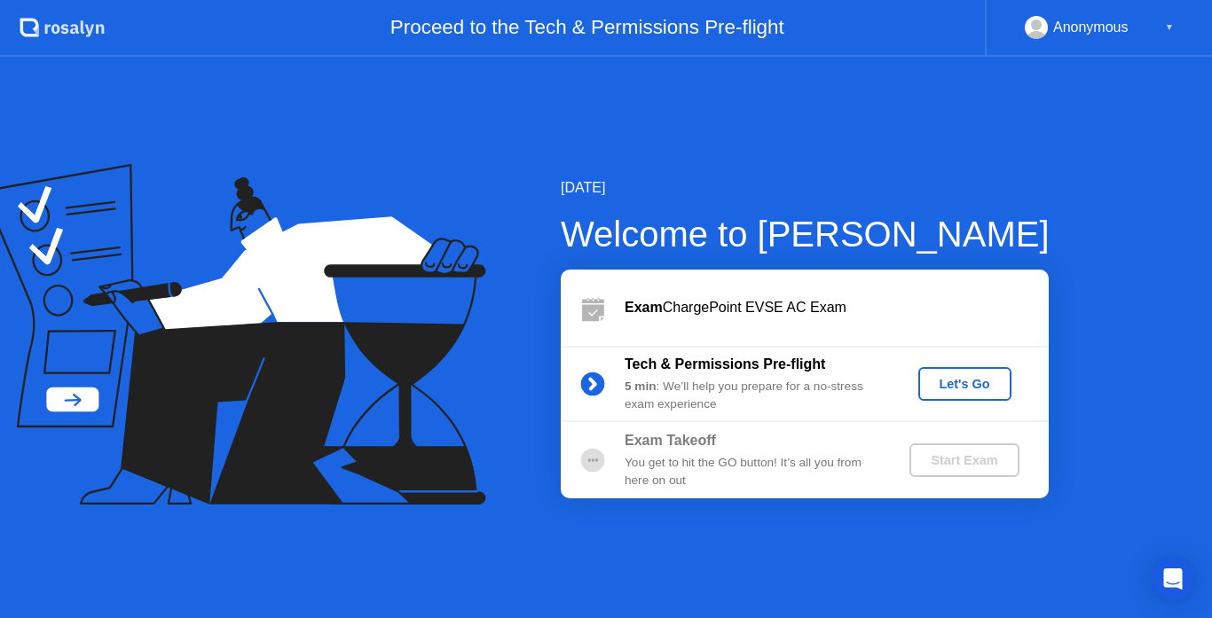
click at [972, 377] on div "Let's Go" at bounding box center [964, 384] width 79 height 14
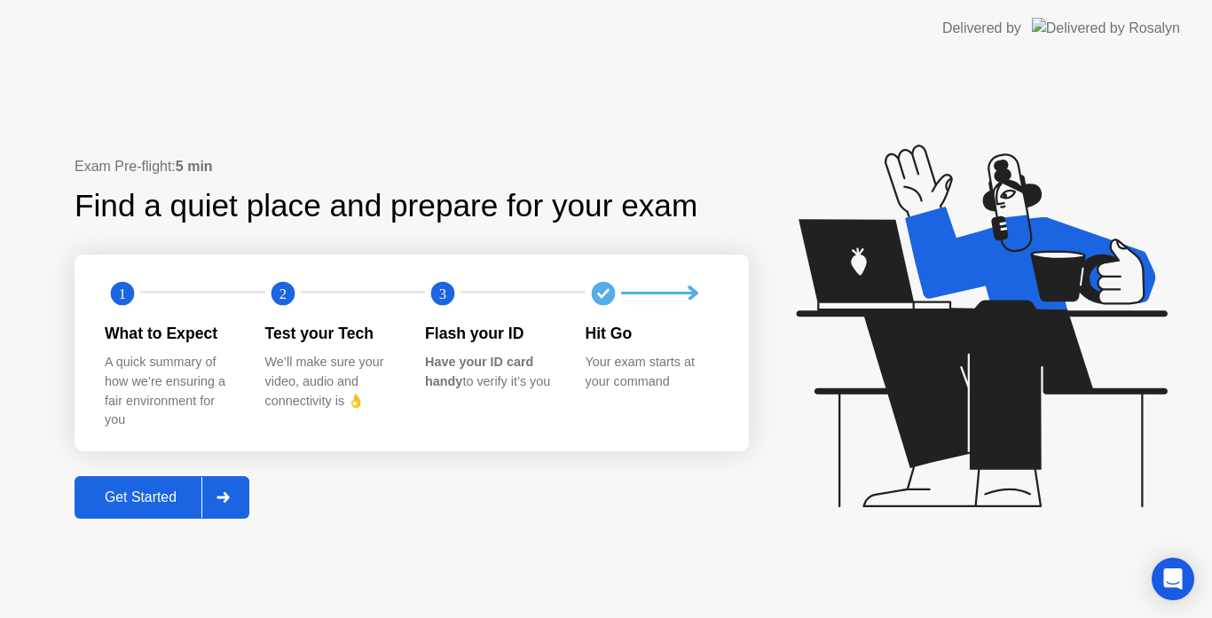
click at [224, 507] on div at bounding box center [222, 497] width 43 height 41
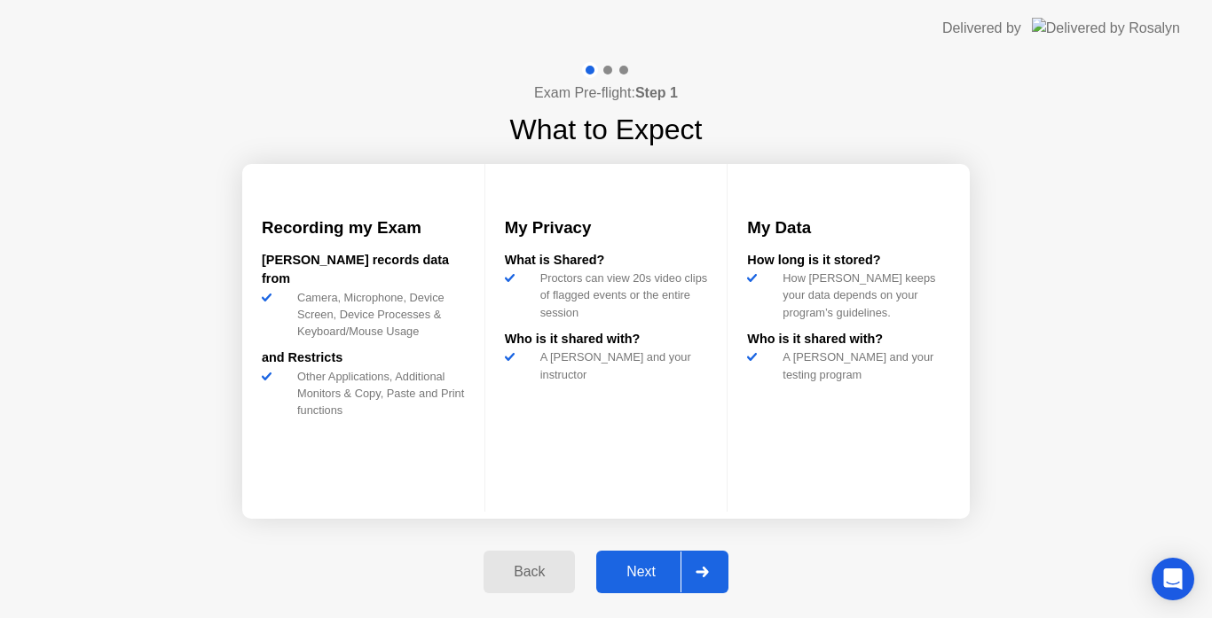
click at [656, 584] on button "Next" at bounding box center [662, 572] width 132 height 43
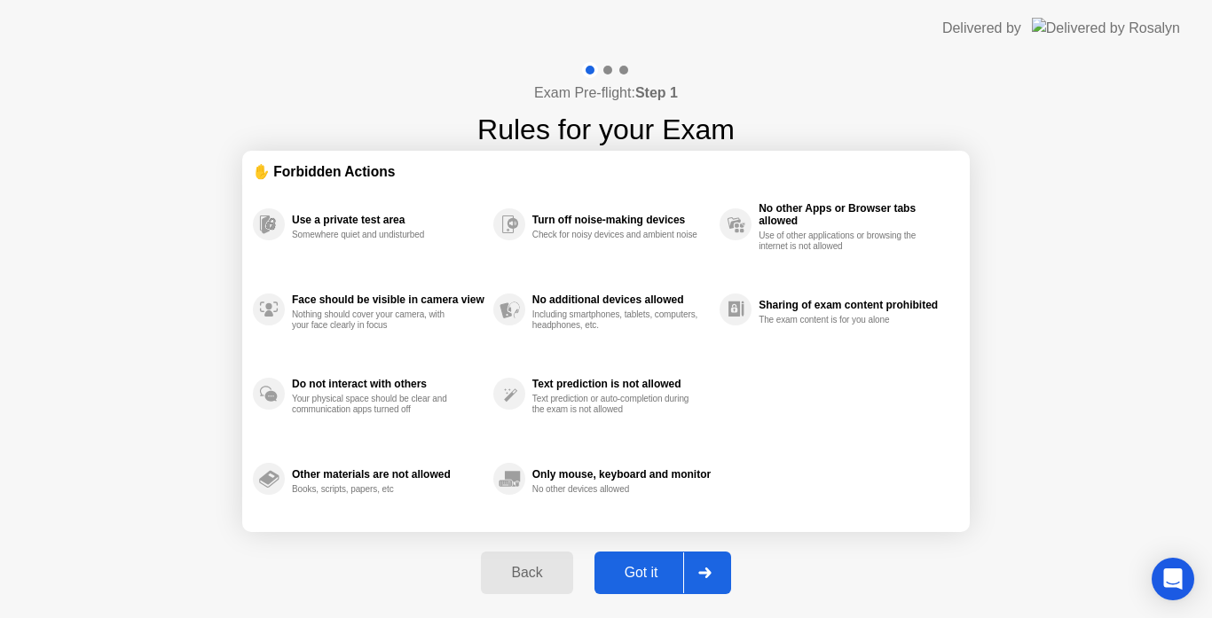
click at [656, 584] on button "Got it" at bounding box center [662, 573] width 137 height 43
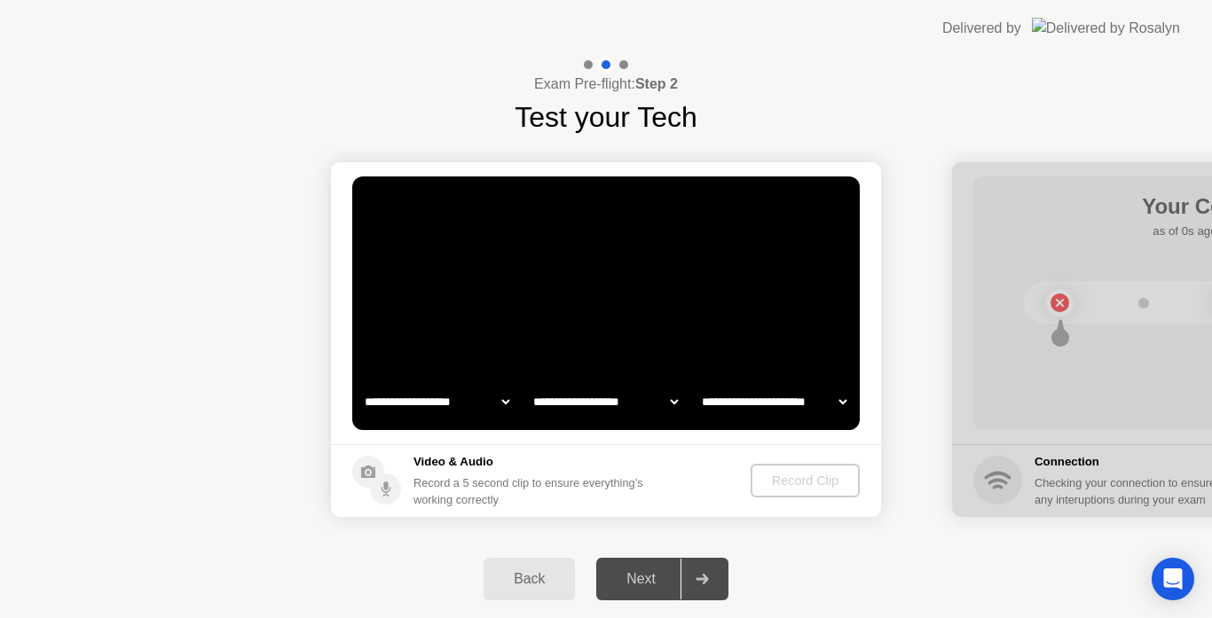
select select "**********"
select select "*******"
click at [590, 329] on video at bounding box center [605, 304] width 507 height 254
click at [792, 484] on div "Record Clip" at bounding box center [806, 481] width 95 height 14
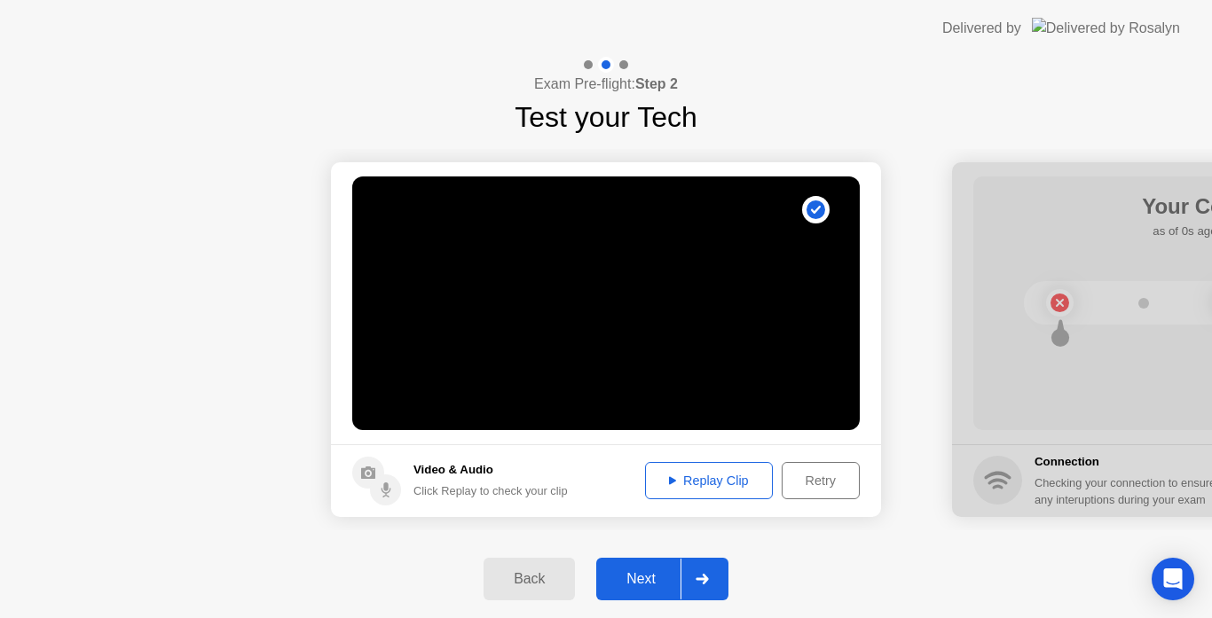
click at [652, 583] on div "Next" at bounding box center [640, 579] width 79 height 16
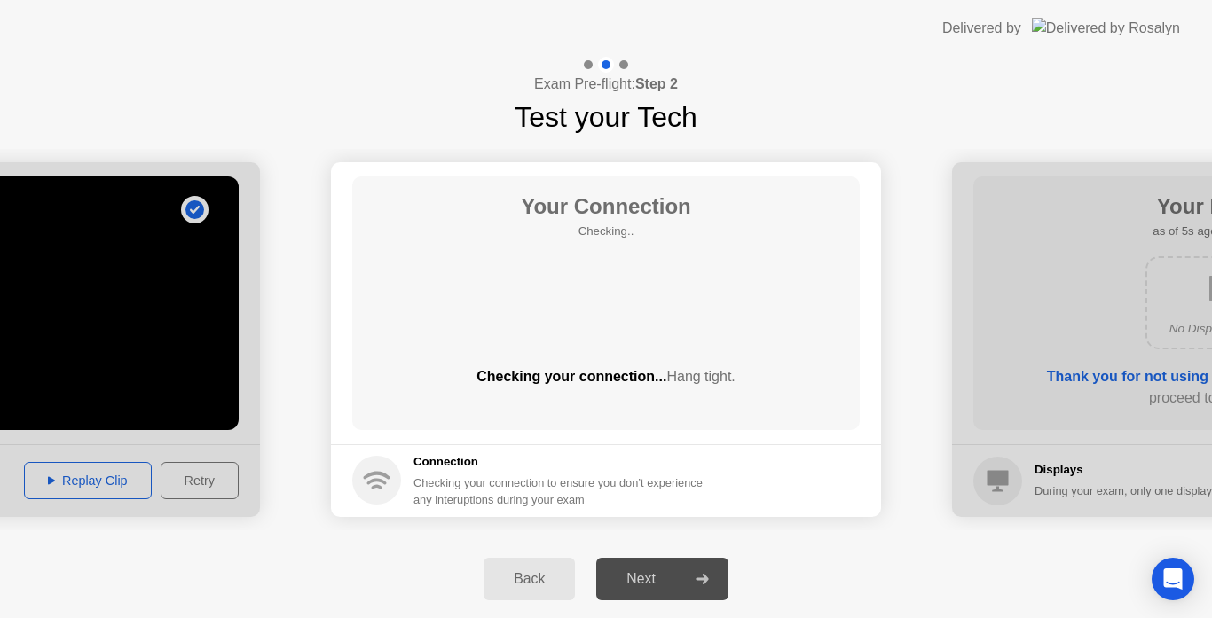
click at [702, 406] on div "Checking your connection... Hang tight." at bounding box center [605, 391] width 507 height 50
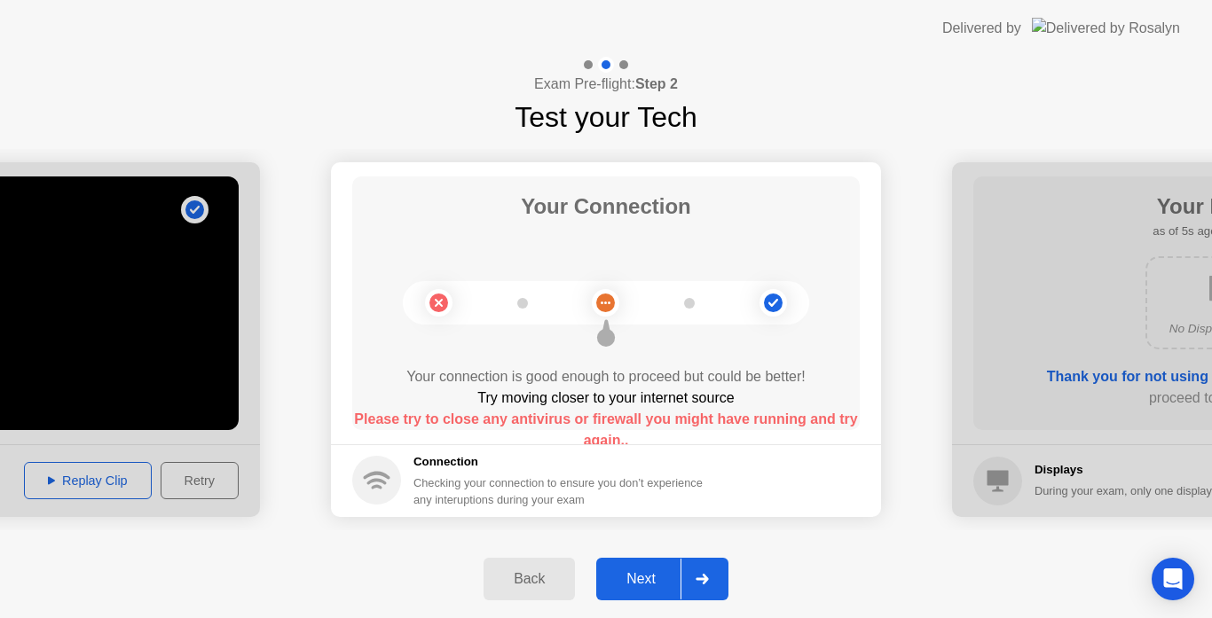
click at [653, 586] on div "Next" at bounding box center [640, 579] width 79 height 16
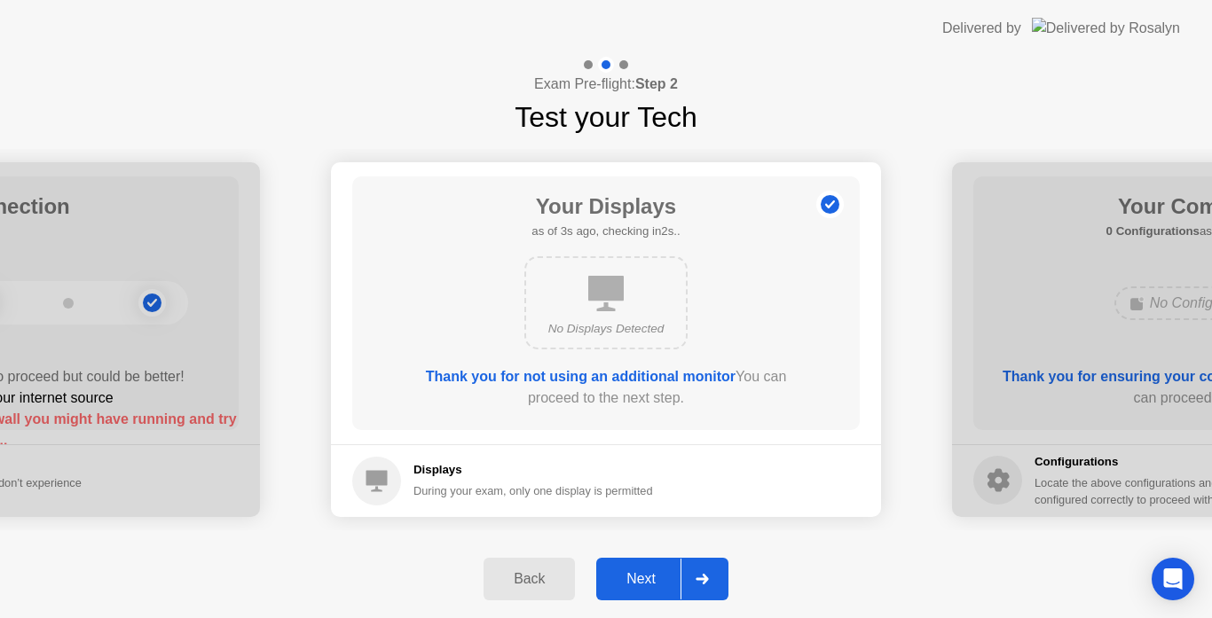
click at [653, 586] on div "Next" at bounding box center [640, 579] width 79 height 16
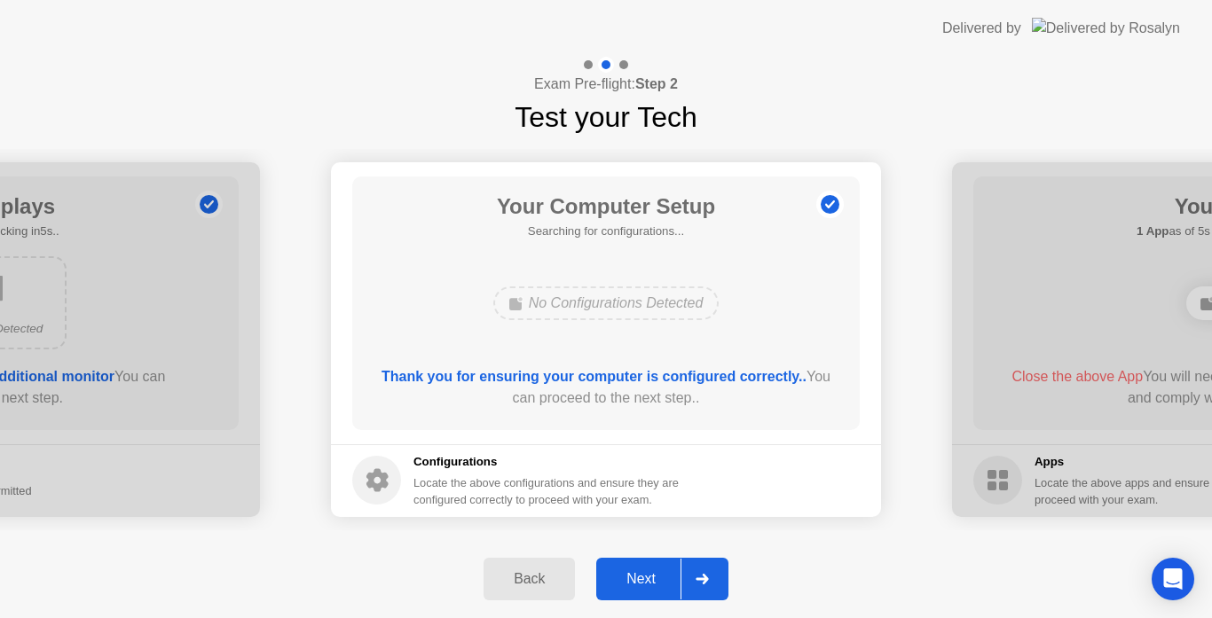
click at [653, 586] on div "Next" at bounding box center [640, 579] width 79 height 16
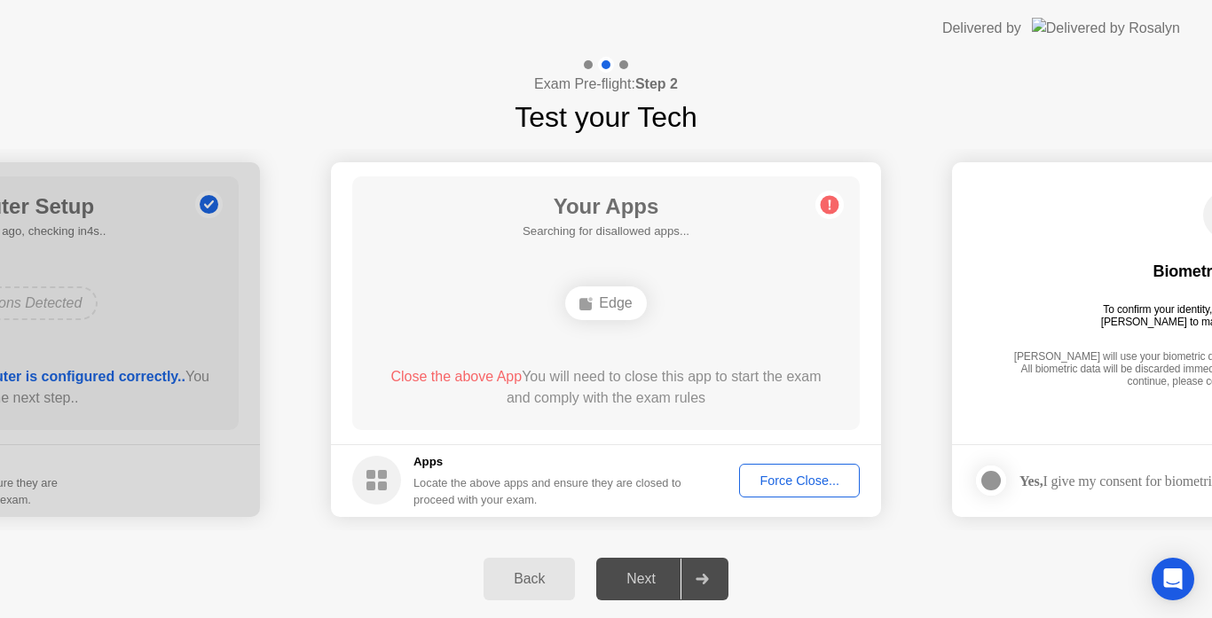
click at [810, 469] on button "Force Close..." at bounding box center [799, 481] width 121 height 34
